Goal: Go to known website: Go to known website

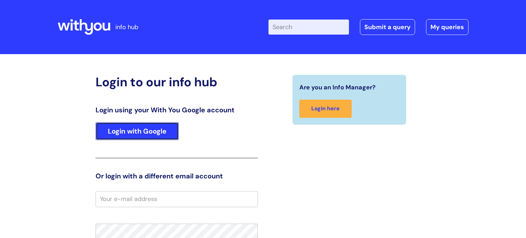
click at [130, 138] on link "Login with Google" at bounding box center [137, 131] width 83 height 18
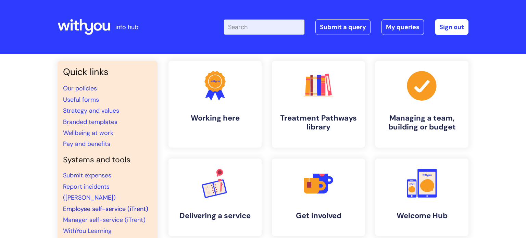
click at [114, 205] on link "Employee self-service (iTrent)" at bounding box center [105, 209] width 85 height 8
